Goal: Communication & Community: Answer question/provide support

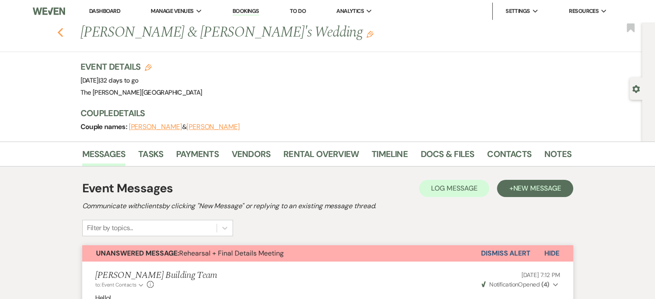
click at [62, 31] on use "button" at bounding box center [60, 32] width 6 height 9
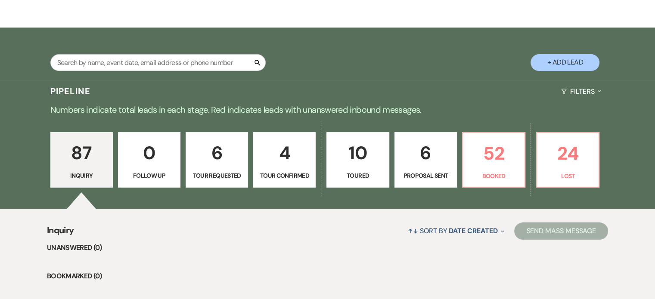
scroll to position [136, 0]
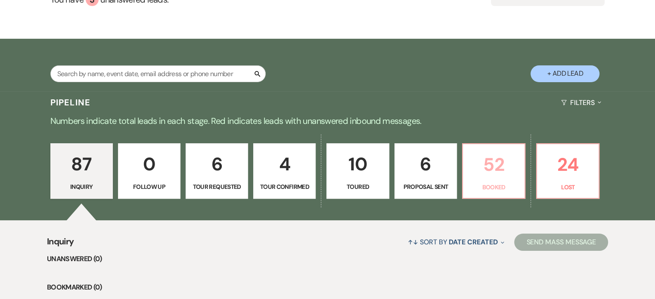
click at [494, 150] on p "52" at bounding box center [493, 164] width 51 height 29
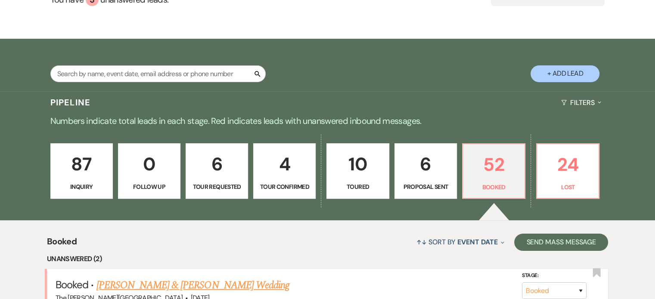
click at [246, 278] on link "Hailey Spencley & Justin Campos's Wedding" at bounding box center [192, 285] width 193 height 15
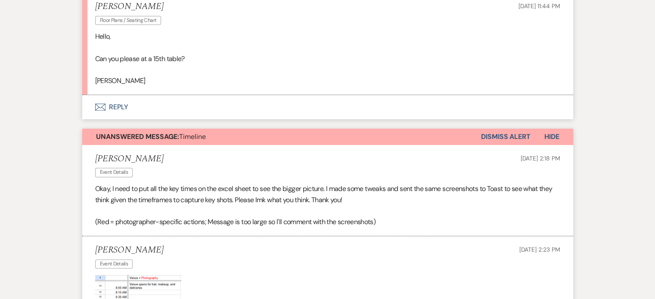
scroll to position [252, 0]
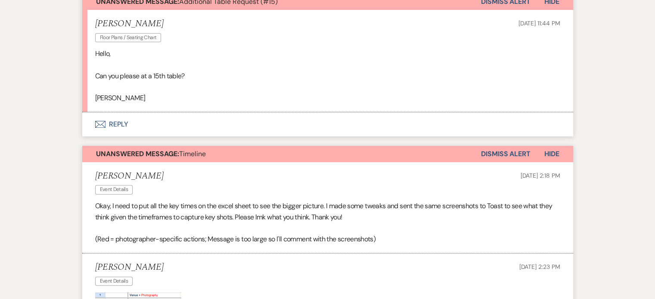
click at [119, 122] on button "Envelope Reply" at bounding box center [327, 124] width 491 height 24
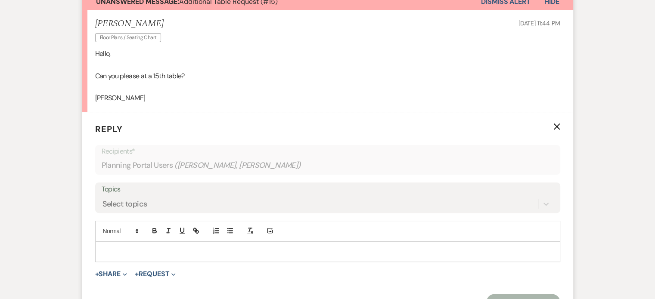
scroll to position [303, 0]
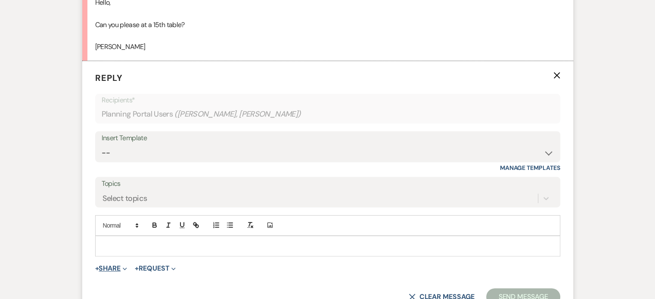
click at [112, 268] on button "+ Share Expand" at bounding box center [111, 268] width 32 height 7
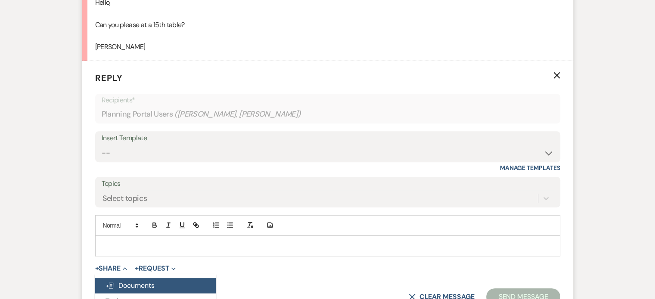
click at [154, 287] on span "Doc Upload Documents" at bounding box center [129, 285] width 49 height 9
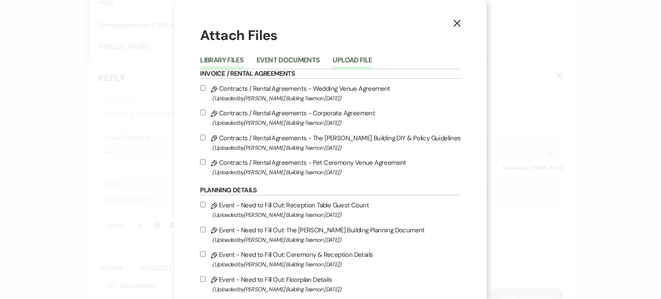
click at [357, 59] on button "Upload File" at bounding box center [352, 63] width 39 height 12
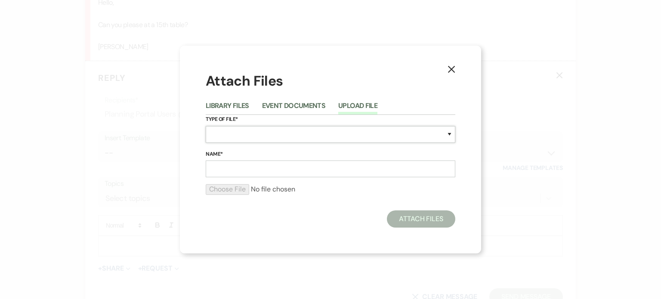
click at [315, 137] on select "Special Event Insurance Vendor Certificate of Insurance Contracts / Rental Agre…" at bounding box center [331, 134] width 250 height 17
select select "24"
click at [206, 126] on select "Special Event Insurance Vendor Certificate of Insurance Contracts / Rental Agre…" at bounding box center [331, 134] width 250 height 17
click at [305, 170] on input "Name*" at bounding box center [331, 169] width 250 height 17
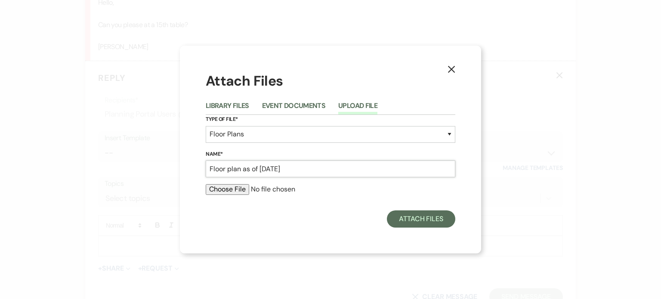
type input "Floor plan as of 10/12/25"
click at [224, 195] on div at bounding box center [331, 192] width 250 height 17
click at [223, 190] on input "file" at bounding box center [331, 189] width 250 height 10
type input "C:\fakepath\rec.pdf"
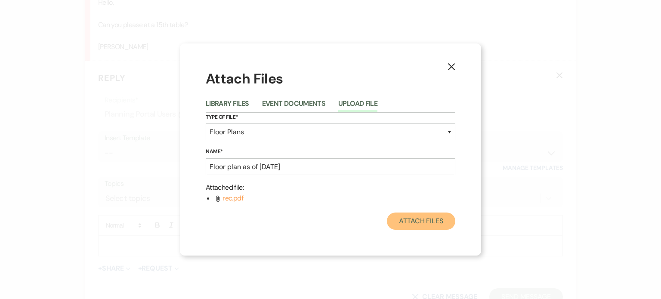
click at [421, 217] on button "Attach Files" at bounding box center [421, 221] width 68 height 17
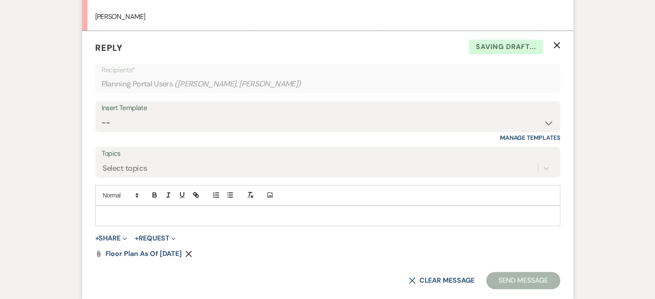
scroll to position [336, 0]
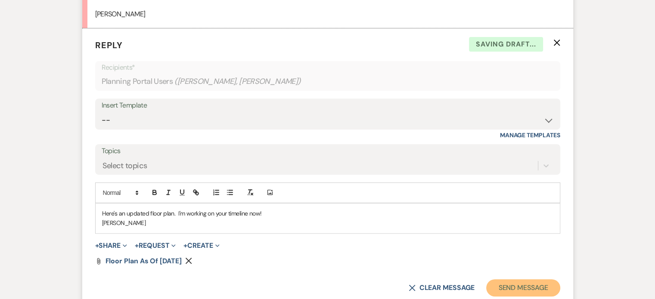
click at [505, 282] on button "Send Message" at bounding box center [523, 287] width 74 height 17
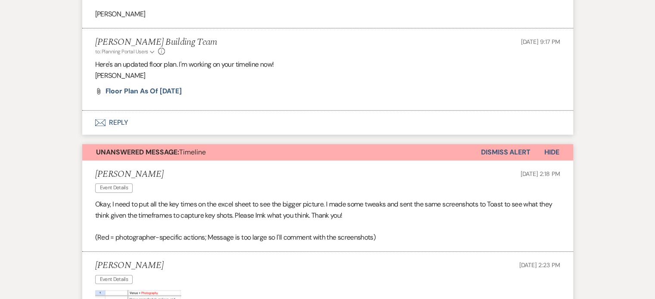
drag, startPoint x: 659, startPoint y: 74, endPoint x: 605, endPoint y: 46, distance: 61.0
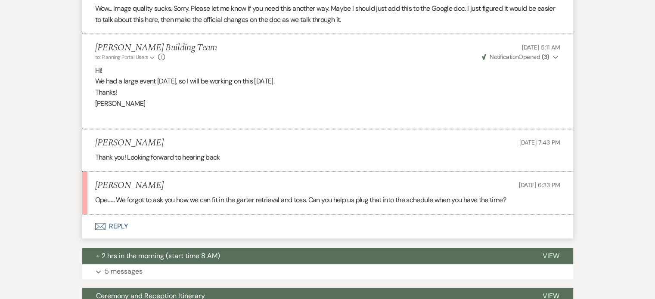
scroll to position [1187, 0]
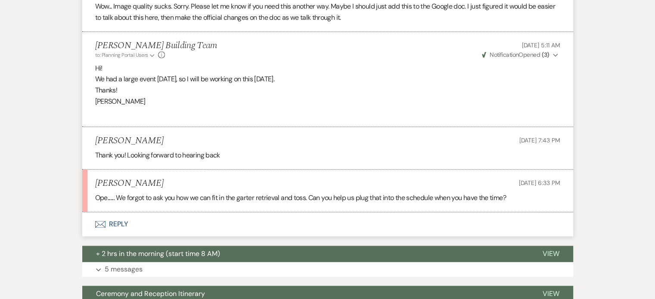
click at [117, 220] on button "Envelope Reply" at bounding box center [327, 224] width 491 height 24
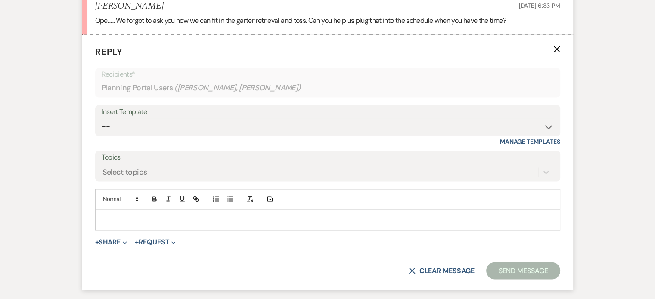
scroll to position [1375, 0]
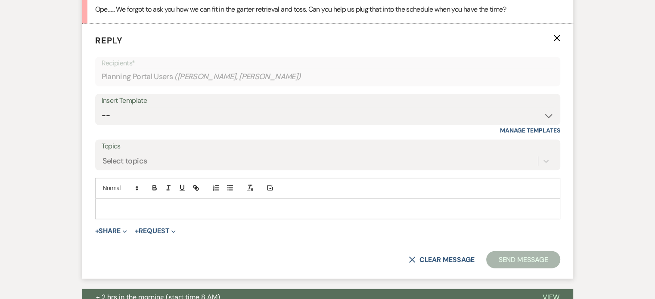
click at [137, 206] on p at bounding box center [327, 208] width 451 height 9
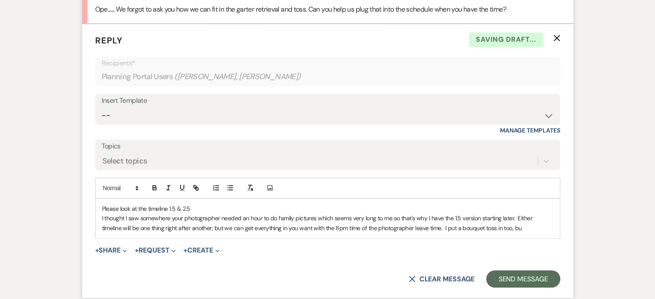
click at [497, 226] on p "I thought I saw somewhere your photographer needed an hour to do family picture…" at bounding box center [327, 222] width 451 height 19
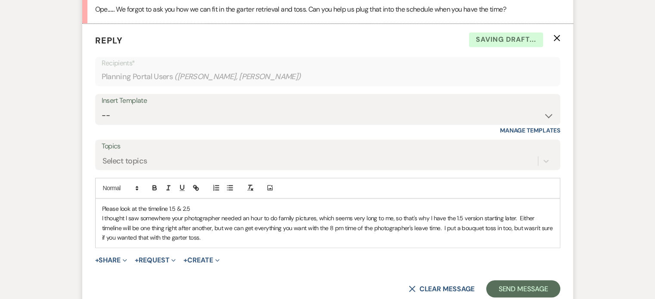
click at [317, 228] on p "I thought I saw somewhere your photographer needed an hour to do family picture…" at bounding box center [327, 227] width 451 height 29
click at [360, 238] on p "I thought I saw somewhere your photographer needed an hour to do family picture…" at bounding box center [327, 227] width 451 height 29
click at [346, 225] on p "I thought I saw somewhere your photographer needed an hour to do family picture…" at bounding box center [327, 227] width 451 height 29
click at [437, 227] on p "I thought I saw somewhere your photographer needed an hour to do family picture…" at bounding box center [327, 227] width 451 height 29
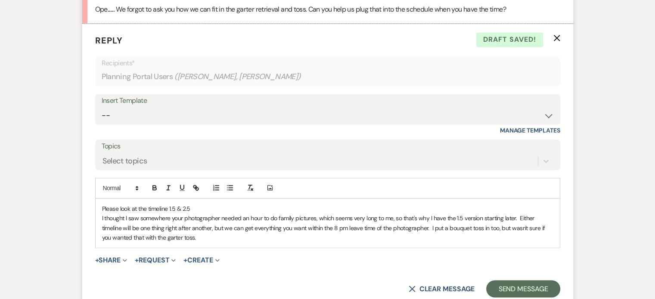
click at [214, 239] on p "I thought I saw somewhere your photographer needed an hour to do family picture…" at bounding box center [327, 227] width 451 height 29
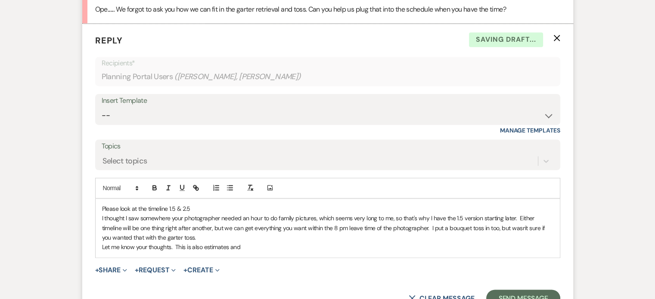
click at [267, 247] on p "Let me know your thoughts. This is also estimates and" at bounding box center [327, 246] width 451 height 9
click at [182, 248] on p "Let me know your thoughts. This is also an estimate and some things may go quic…" at bounding box center [327, 246] width 451 height 9
